Goal: Transaction & Acquisition: Book appointment/travel/reservation

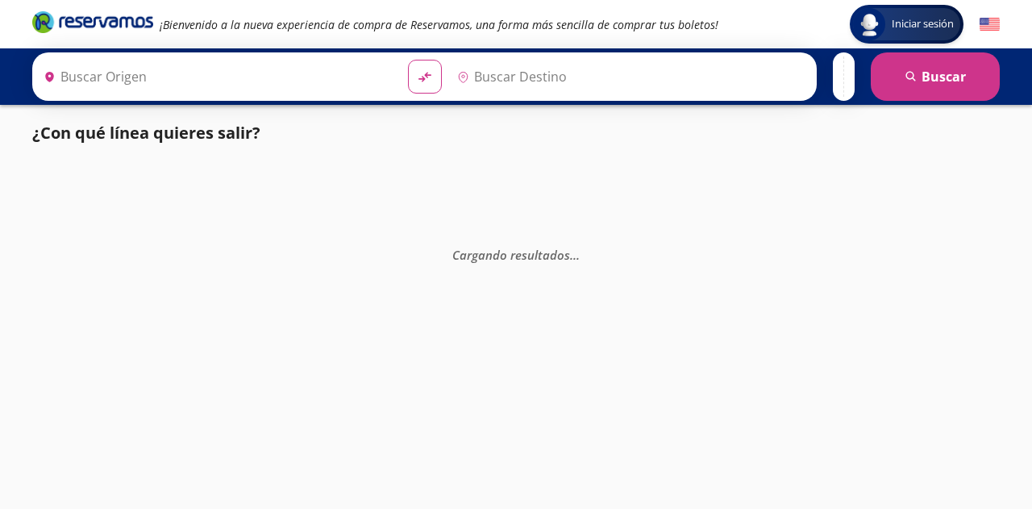
type input "[GEOGRAPHIC_DATA], [GEOGRAPHIC_DATA]"
type input "Pátzcuaro, [GEOGRAPHIC_DATA]"
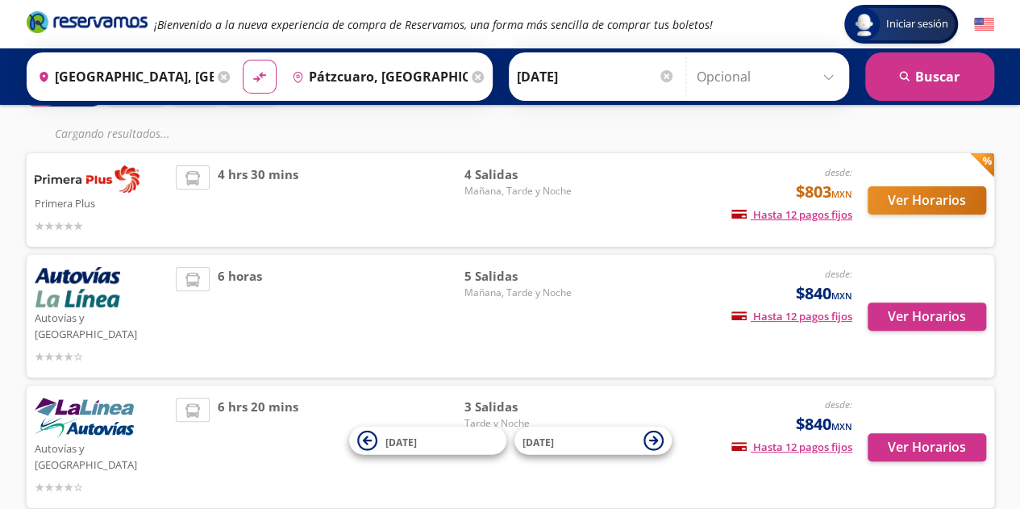
scroll to position [74, 0]
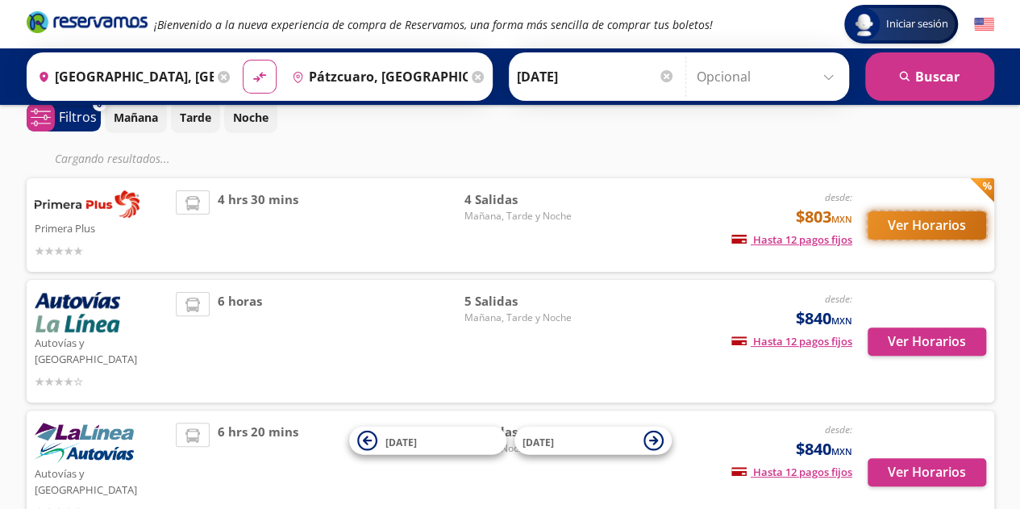
click at [947, 227] on button "Ver Horarios" at bounding box center [927, 225] width 119 height 28
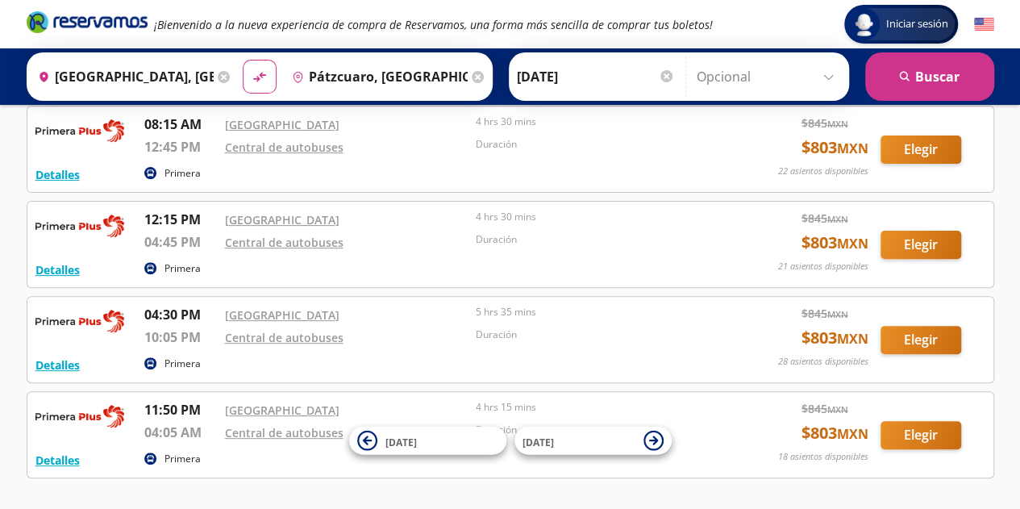
scroll to position [161, 0]
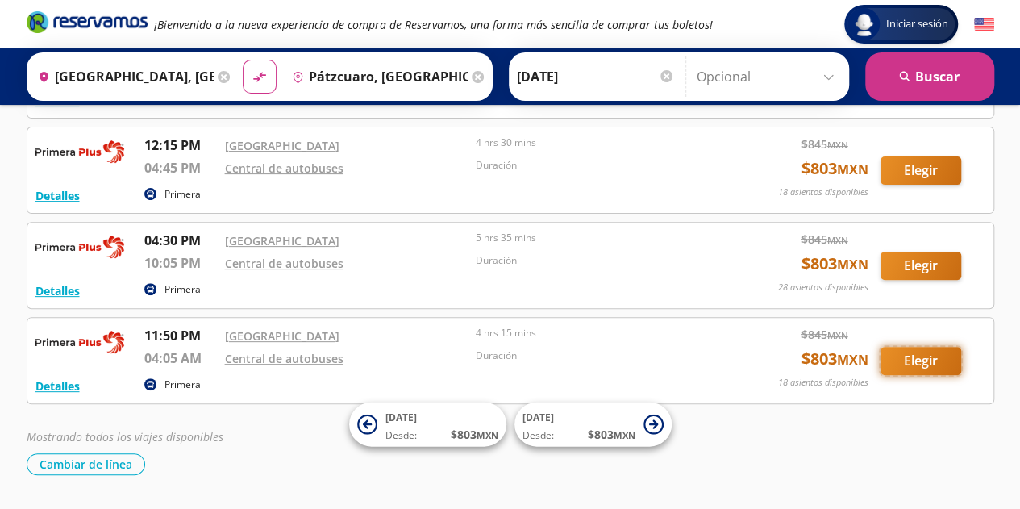
click at [932, 360] on button "Elegir" at bounding box center [920, 361] width 81 height 28
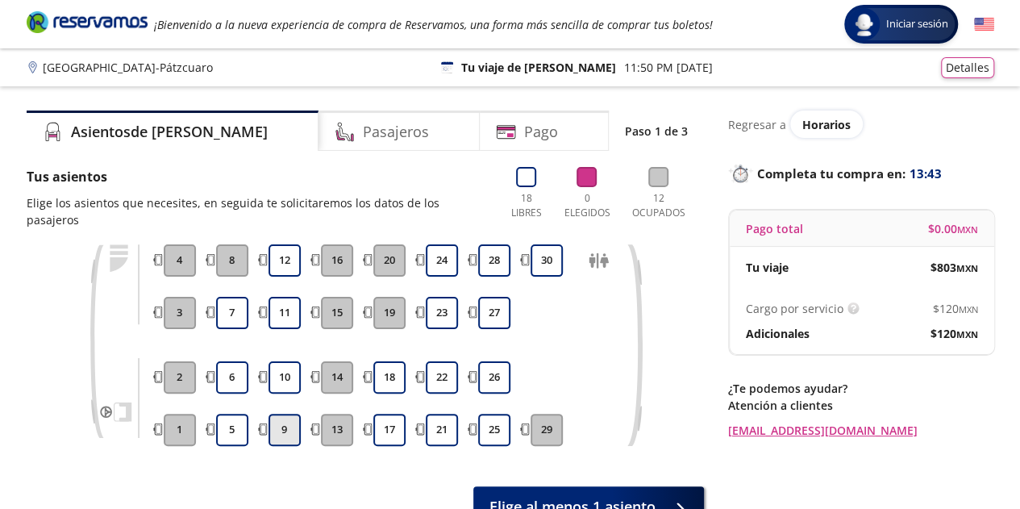
click at [273, 419] on button "9" at bounding box center [285, 430] width 32 height 32
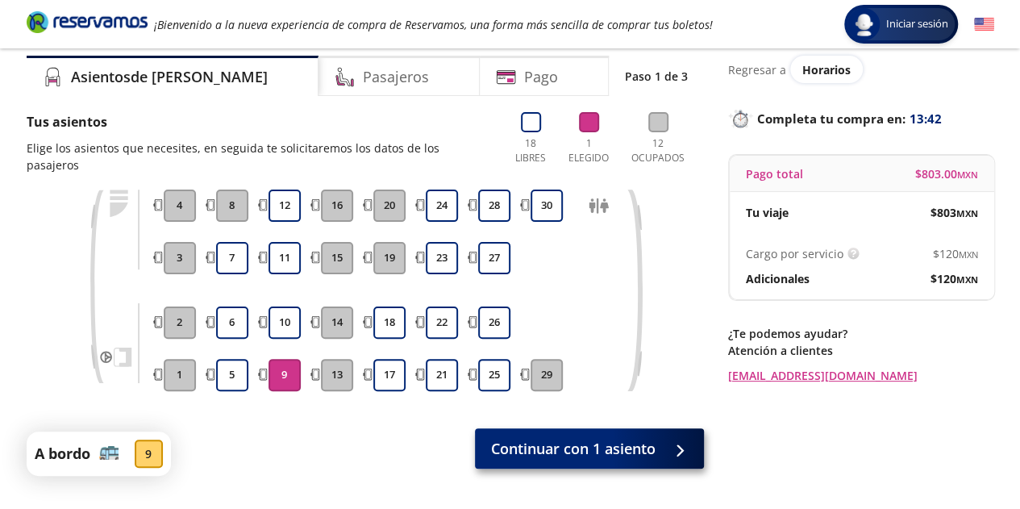
scroll to position [81, 0]
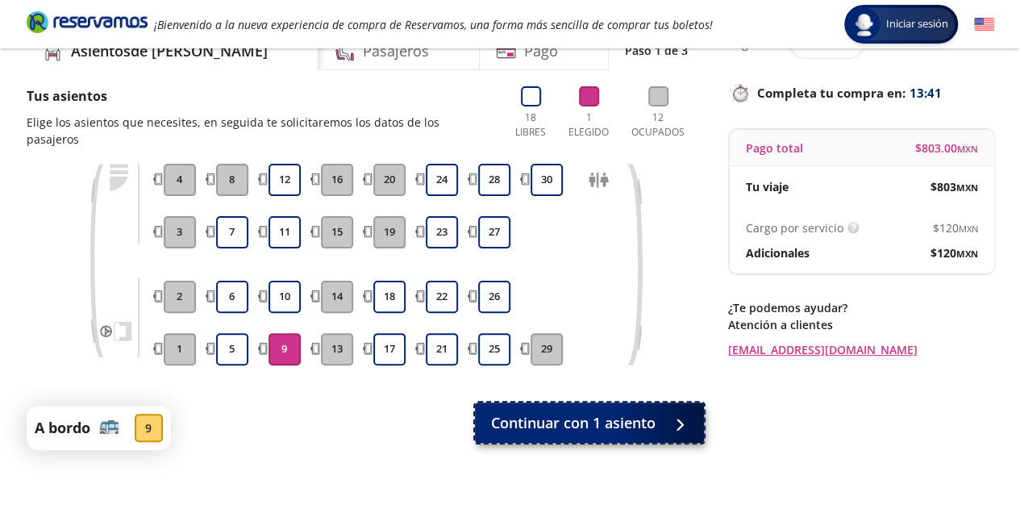
click at [640, 418] on button "Continuar con 1 asiento" at bounding box center [589, 422] width 229 height 40
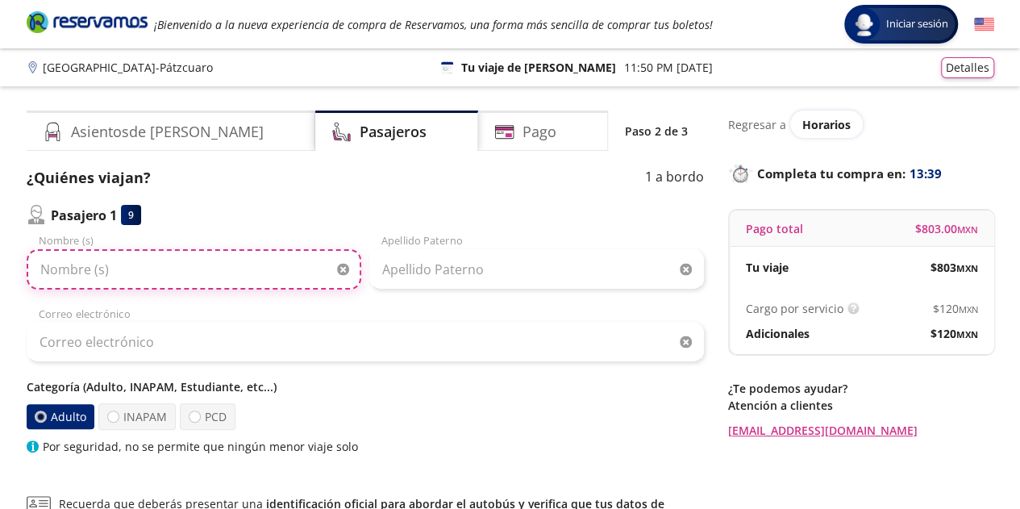
click at [226, 269] on input "Nombre (s)" at bounding box center [194, 269] width 335 height 40
type input "[PERSON_NAME]"
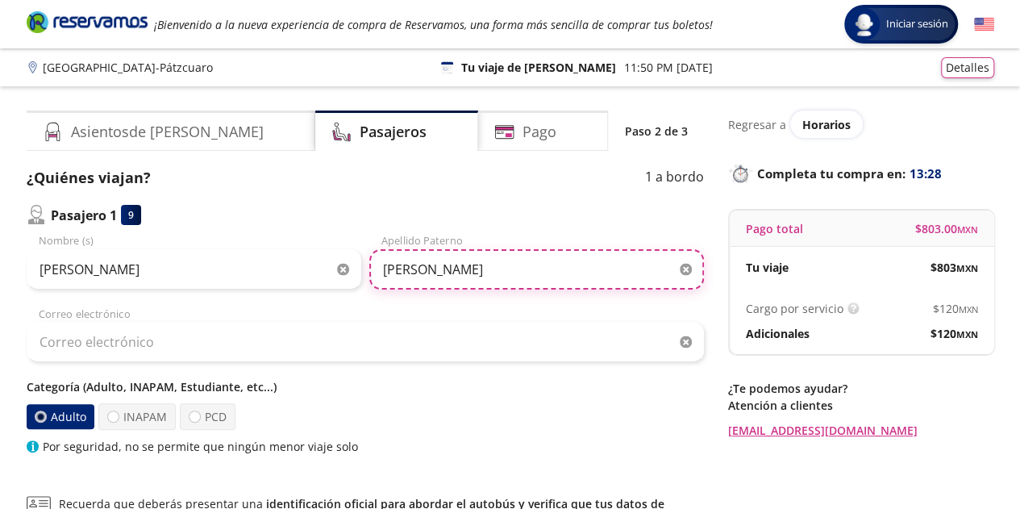
type input "[PERSON_NAME] de [PERSON_NAME]"
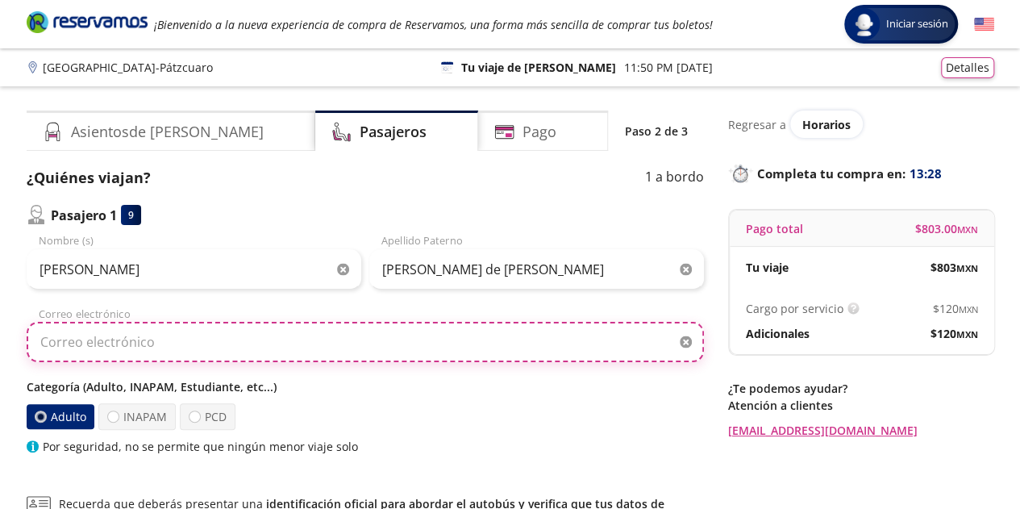
type input "[PERSON_NAME][EMAIL_ADDRESS][DOMAIN_NAME]"
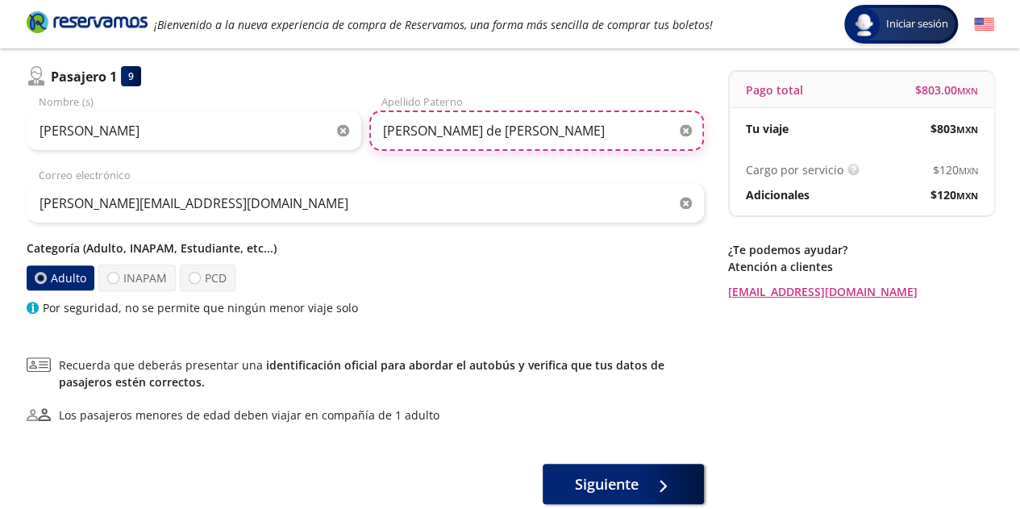
scroll to position [161, 0]
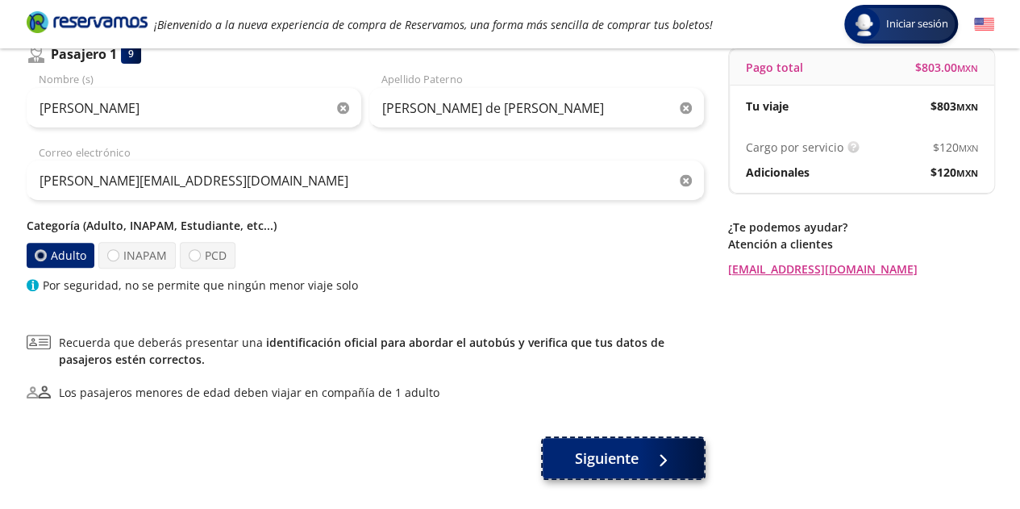
click at [635, 465] on span "Siguiente" at bounding box center [607, 459] width 64 height 22
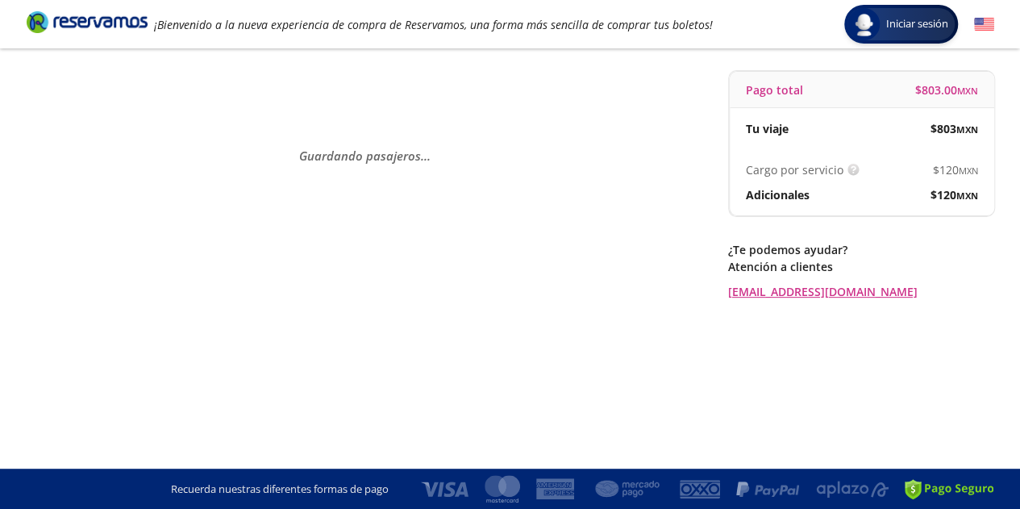
scroll to position [0, 0]
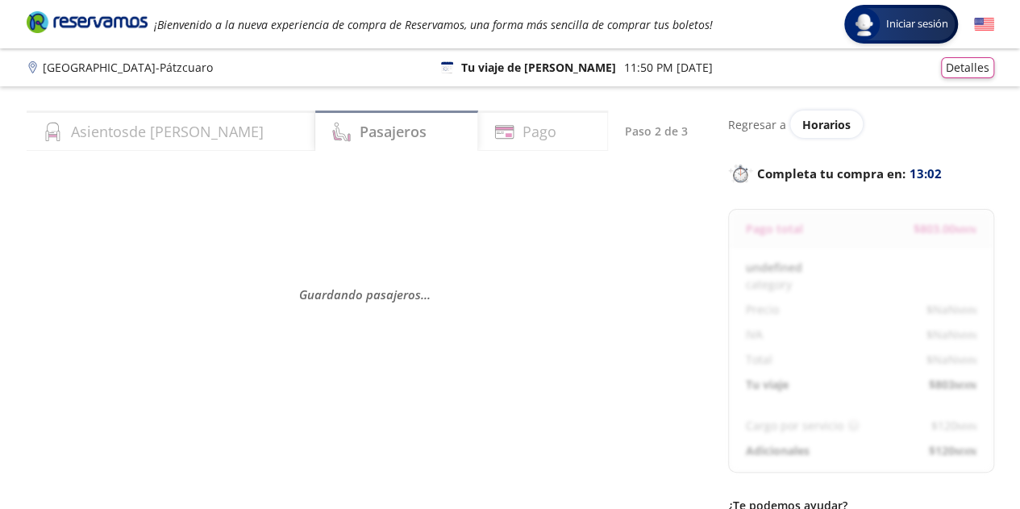
select select "MX"
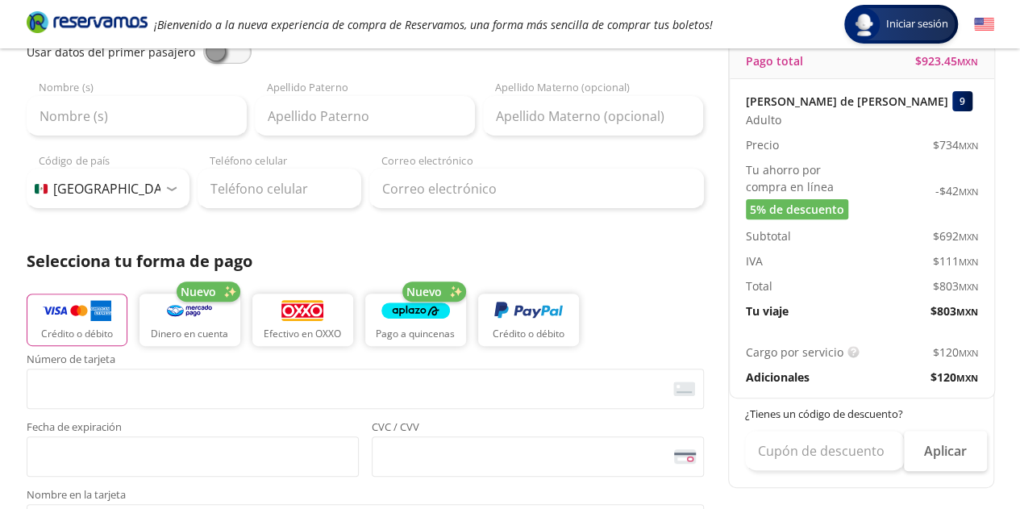
scroll to position [87, 0]
